Goal: Information Seeking & Learning: Learn about a topic

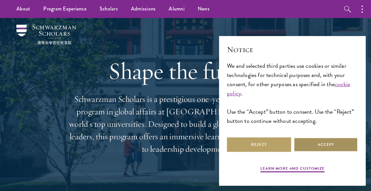
click at [329, 144] on button "Accept" at bounding box center [325, 144] width 64 height 15
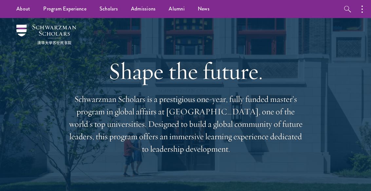
click at [0, 0] on link "Student Life" at bounding box center [0, 0] width 0 height 0
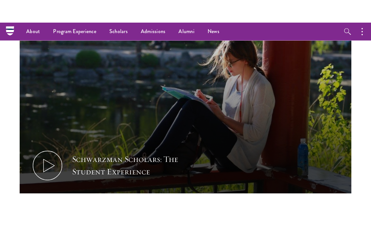
scroll to position [379, 0]
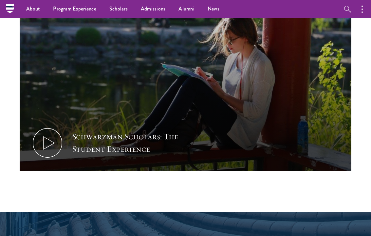
click at [53, 128] on icon at bounding box center [47, 142] width 29 height 29
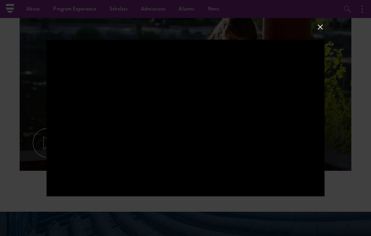
click at [319, 30] on button at bounding box center [320, 27] width 9 height 9
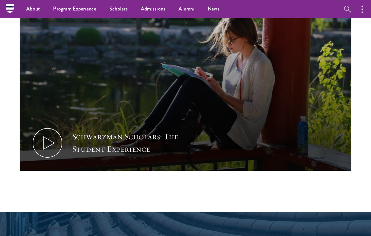
click at [0, 0] on link "Overview" at bounding box center [0, 0] width 0 height 0
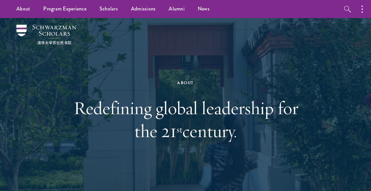
click at [160, 50] on div "About Redefining global leadership for the 21 st century." at bounding box center [186, 110] width 226 height 141
click at [57, 35] on img at bounding box center [46, 35] width 60 height 20
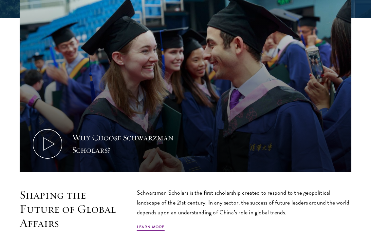
scroll to position [211, 0]
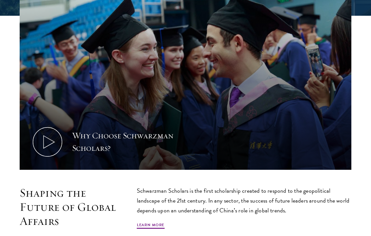
click at [49, 139] on icon at bounding box center [47, 141] width 29 height 29
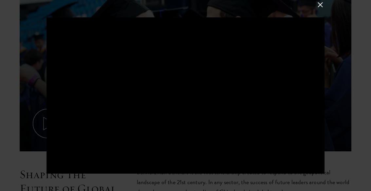
scroll to position [229, 0]
